Goal: Navigation & Orientation: Find specific page/section

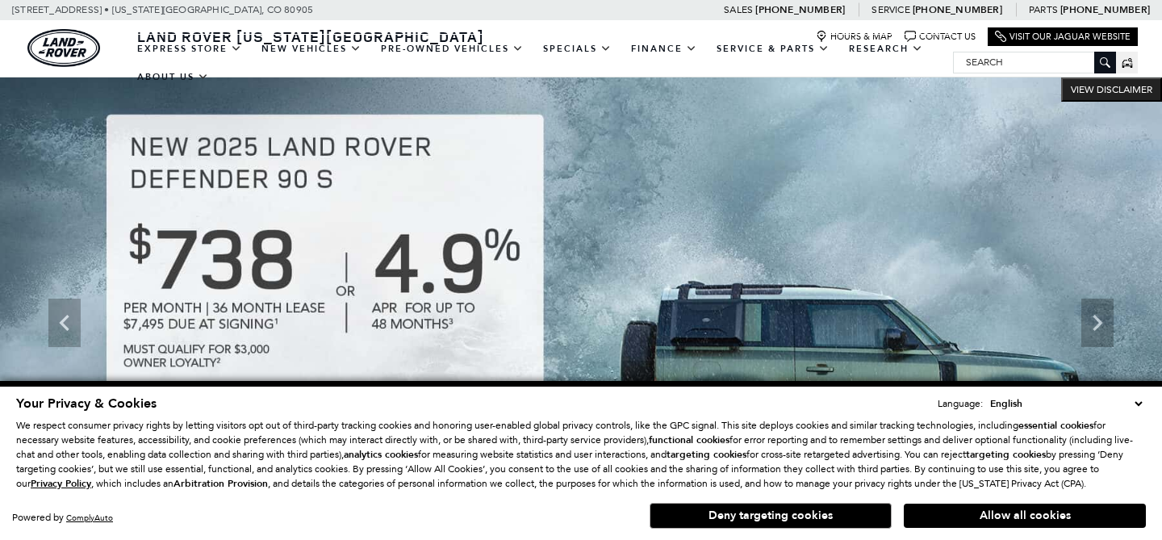
click at [759, 510] on button "Deny targeting cookies" at bounding box center [771, 516] width 242 height 26
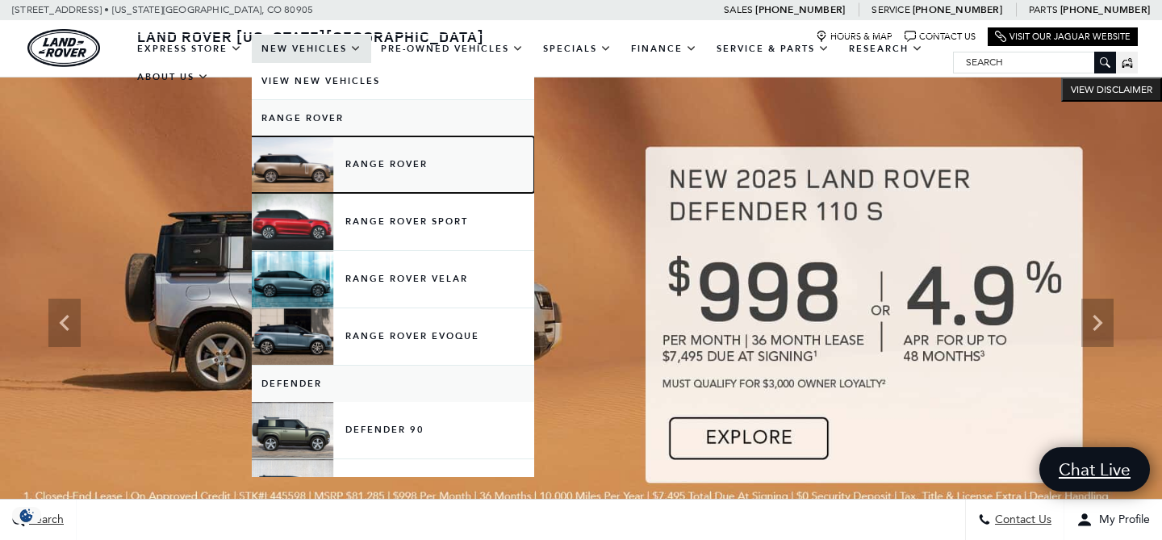
click at [360, 159] on link "Range Rover" at bounding box center [393, 164] width 283 height 57
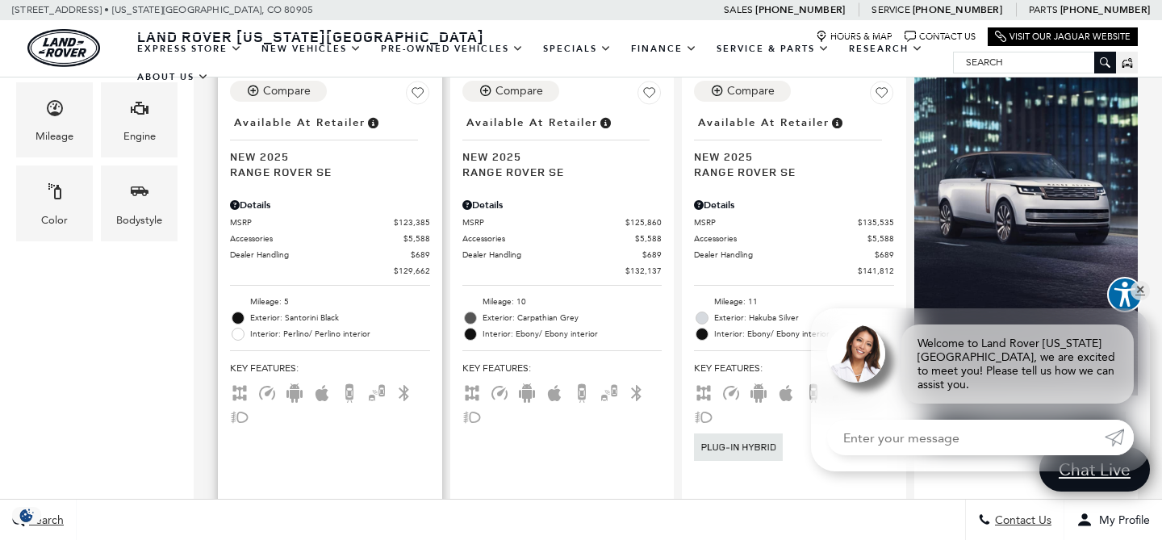
scroll to position [667, 0]
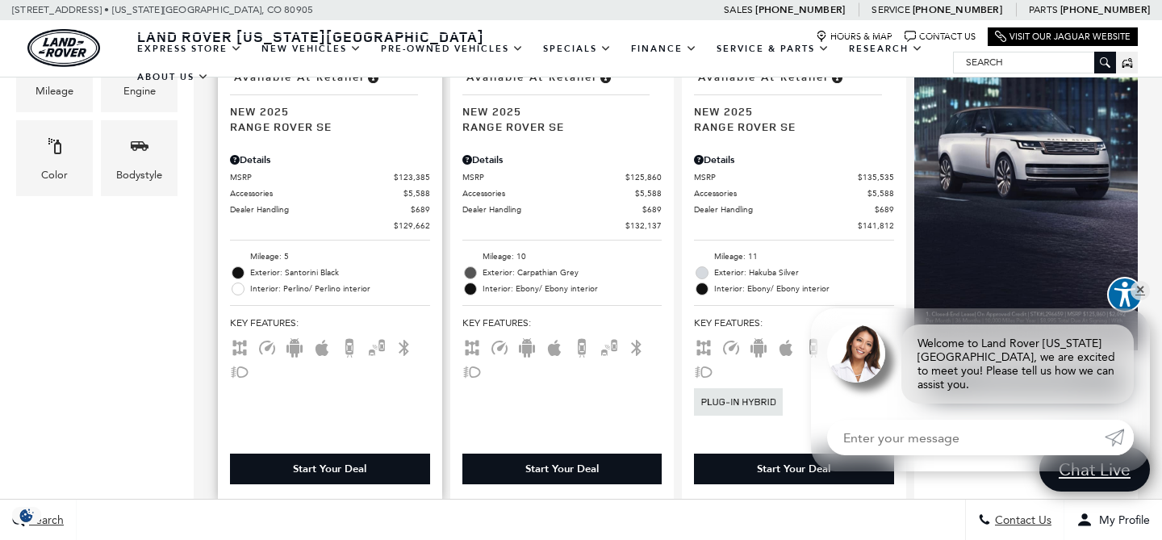
click at [327, 462] on div "Start Your Deal" at bounding box center [329, 469] width 73 height 15
